Goal: Task Accomplishment & Management: Complete application form

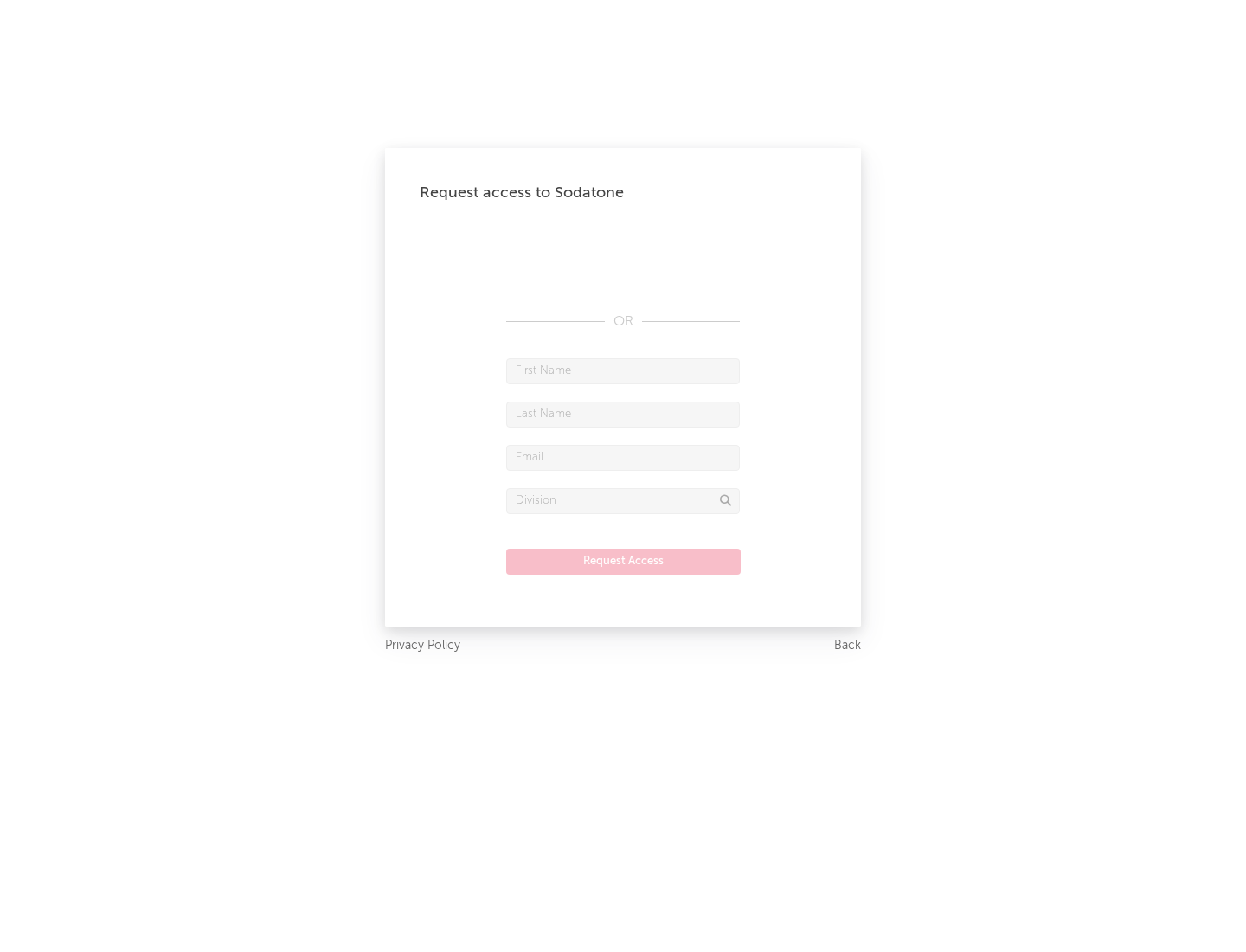
click at [623, 371] on input "text" at bounding box center [623, 372] width 234 height 26
type input "[PERSON_NAME]"
click at [623, 413] on input "text" at bounding box center [623, 414] width 234 height 26
type input "[PERSON_NAME]"
click at [623, 457] on input "text" at bounding box center [623, 458] width 234 height 26
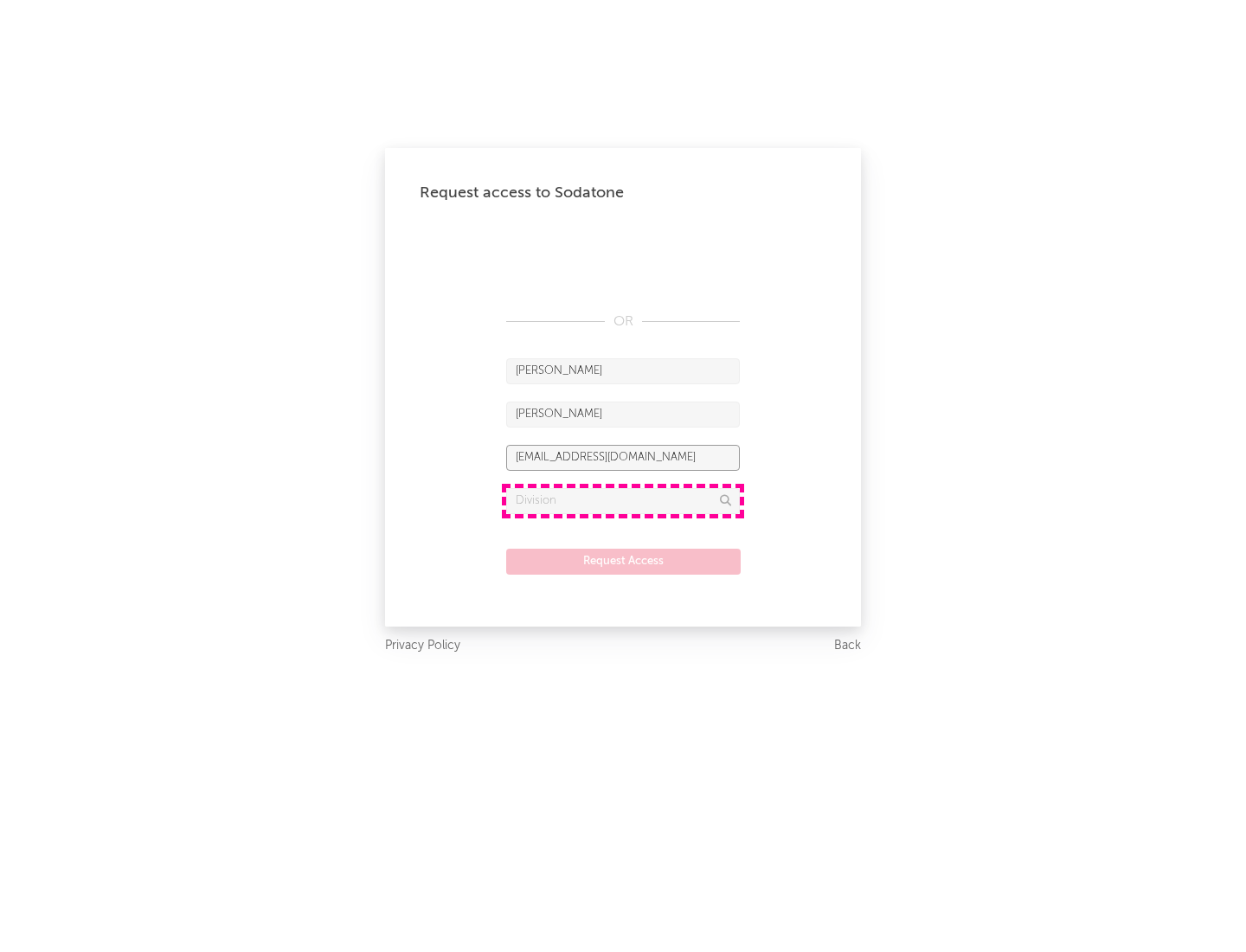
type input "[EMAIL_ADDRESS][DOMAIN_NAME]"
click at [623, 501] on input "text" at bounding box center [623, 501] width 234 height 26
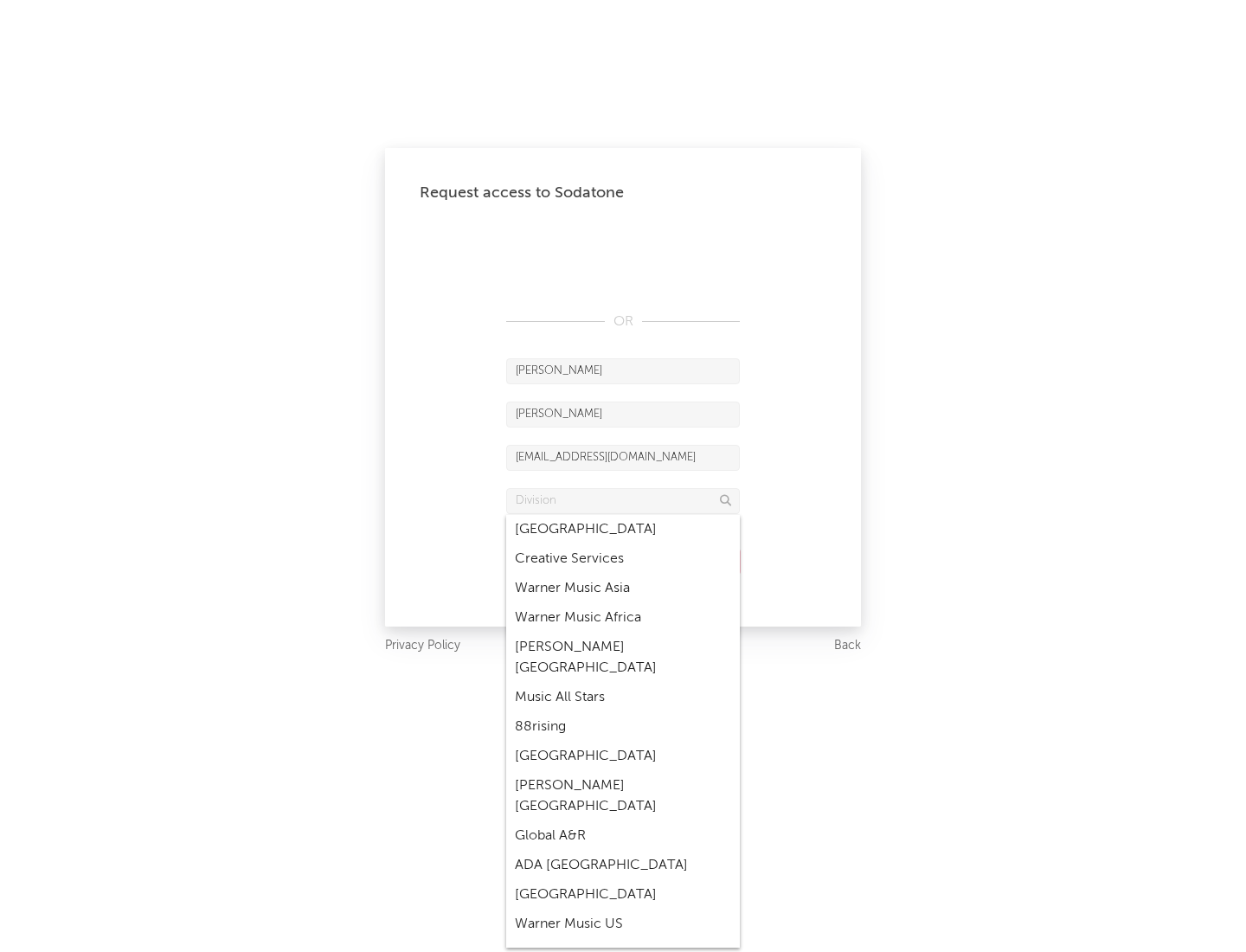
click at [623, 683] on div "Music All Stars" at bounding box center [623, 698] width 234 height 30
type input "Music All Stars"
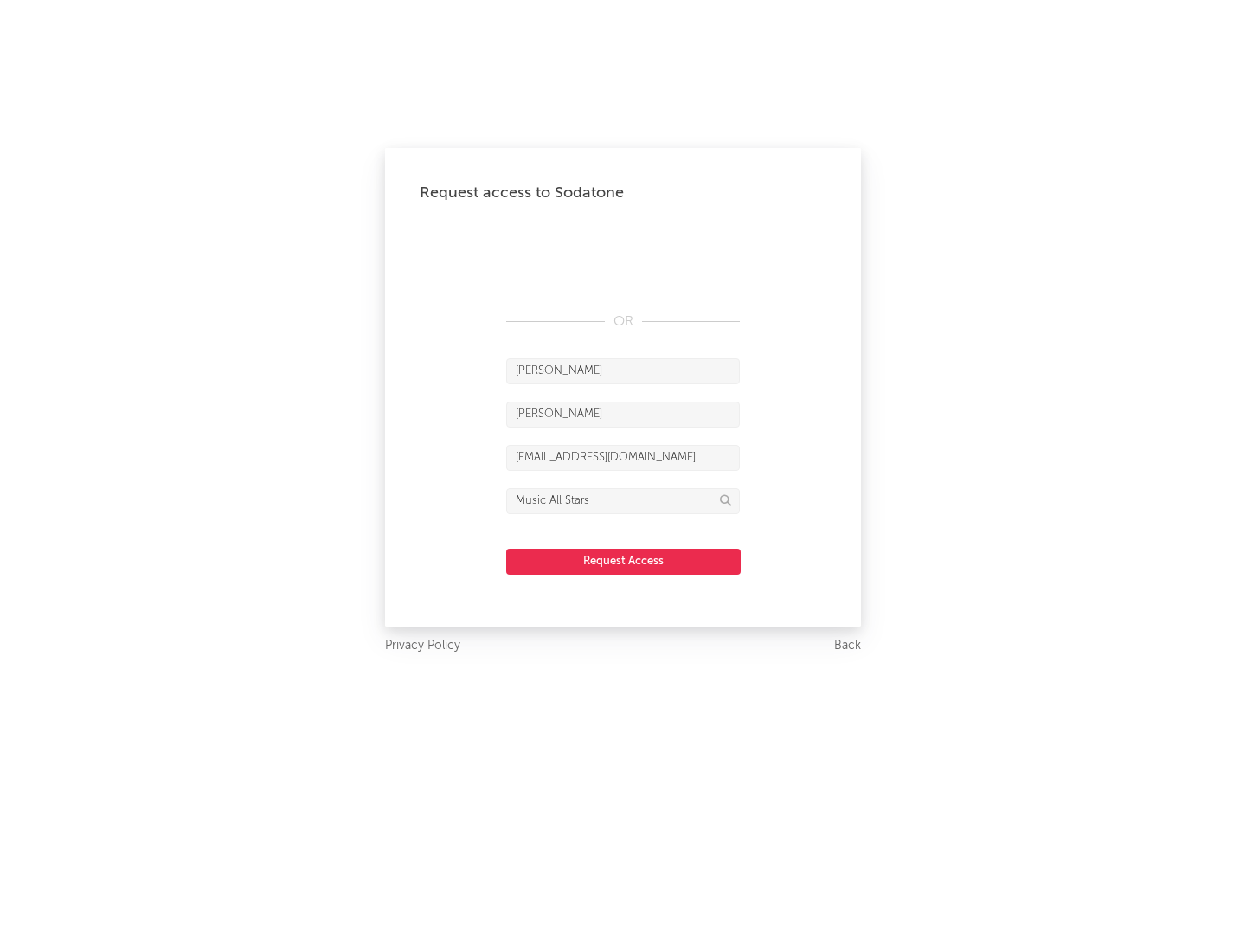
click at [623, 561] on button "Request Access" at bounding box center [623, 562] width 235 height 26
